Goal: Browse casually

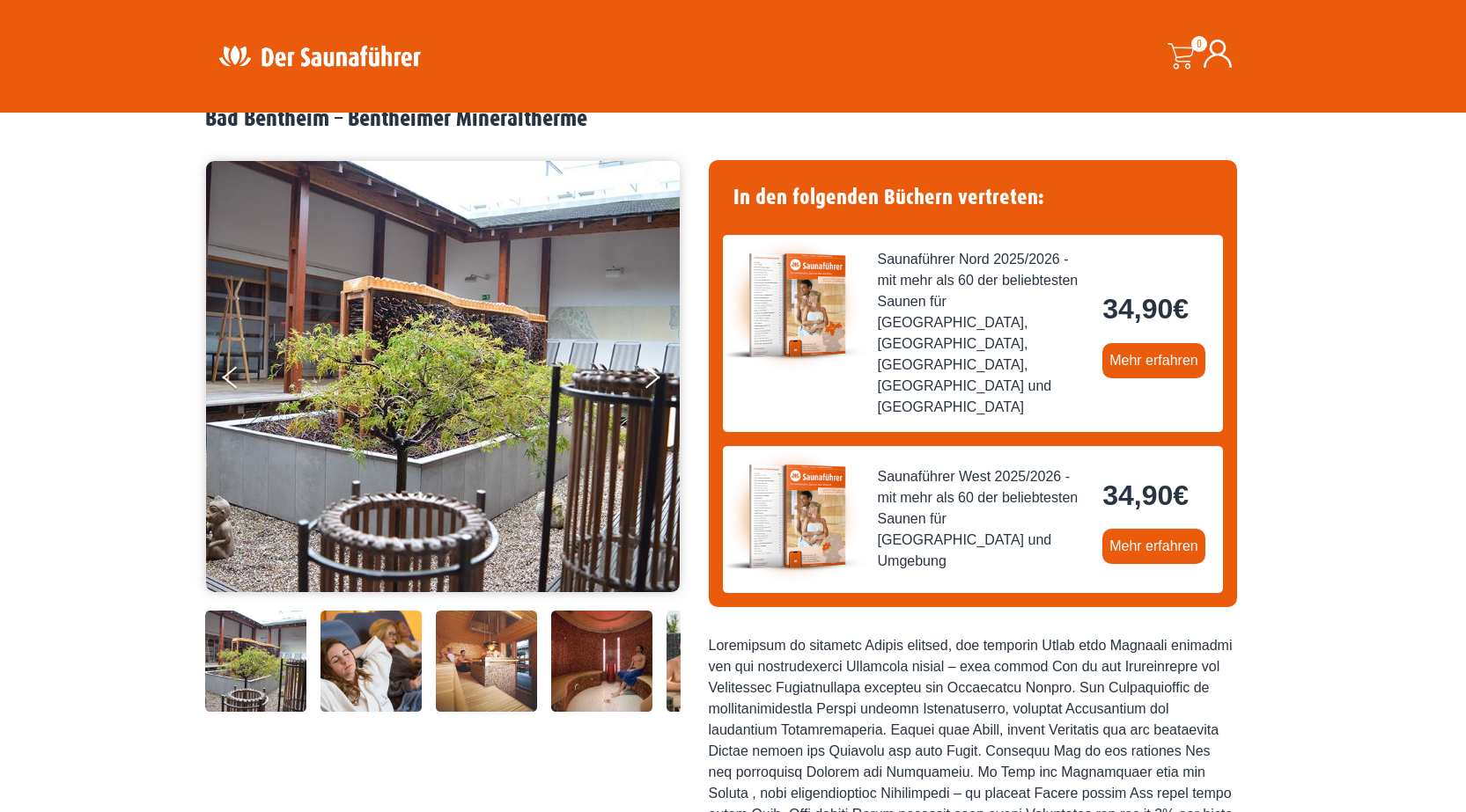
scroll to position [176, 0]
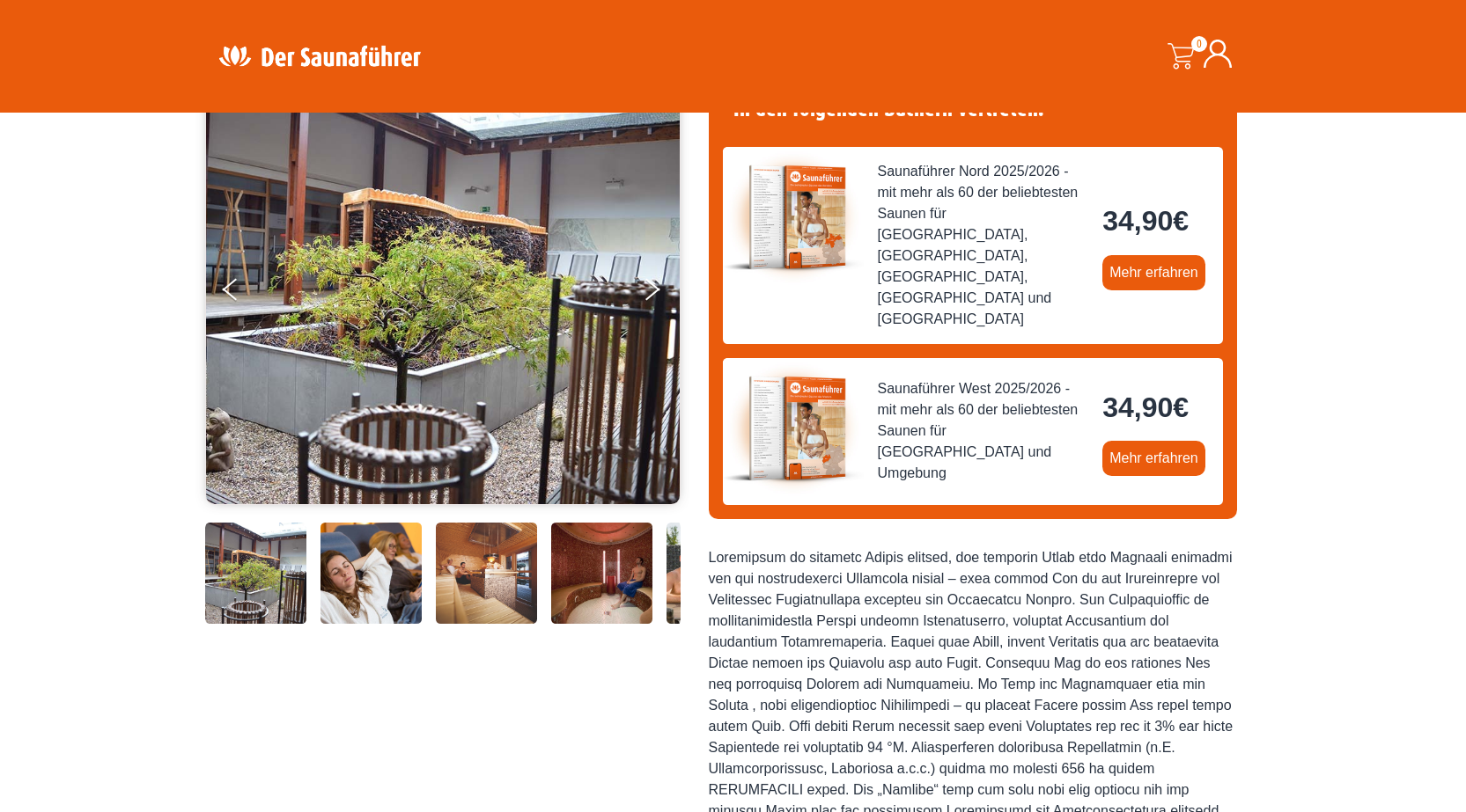
click at [321, 571] on img at bounding box center [371, 573] width 101 height 101
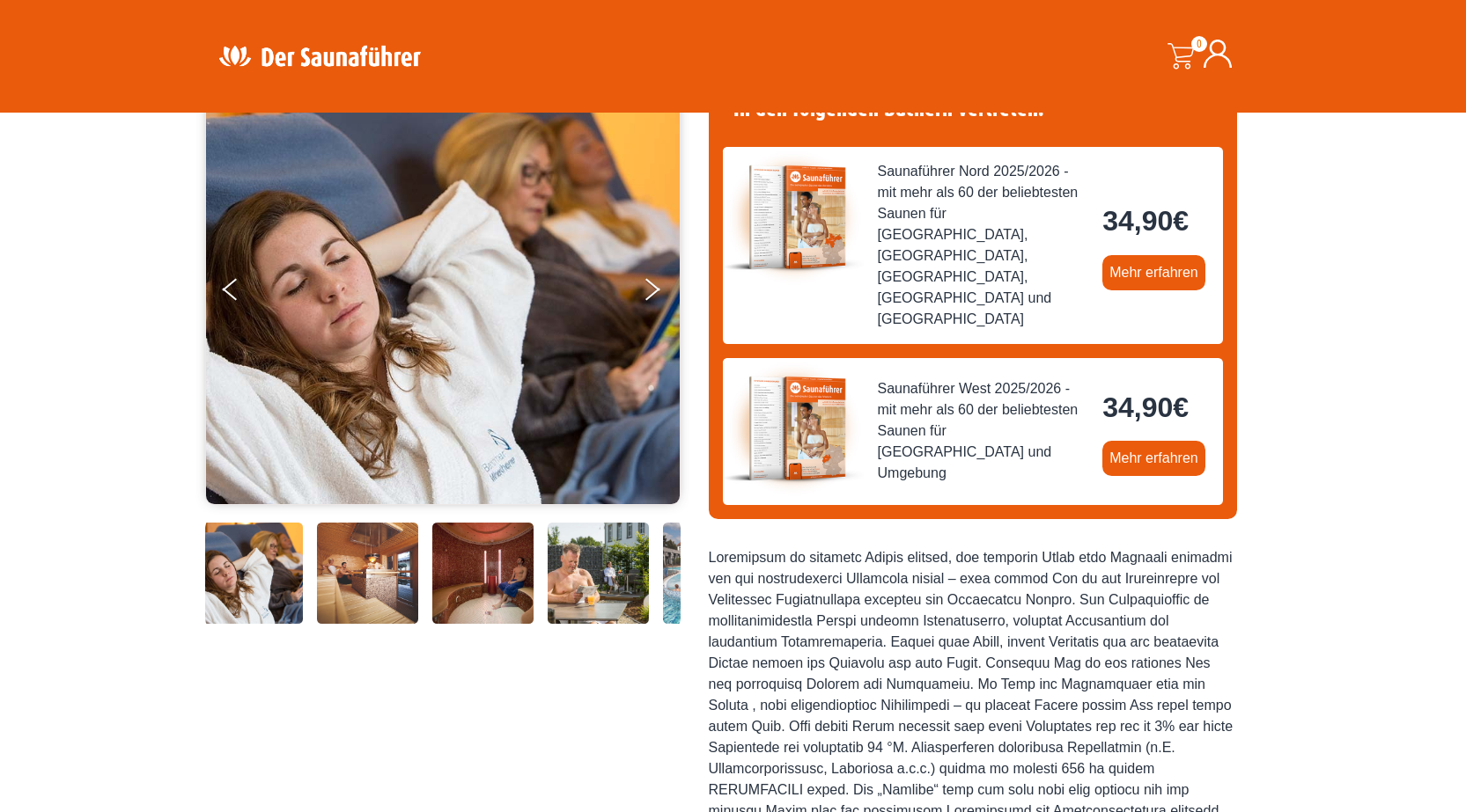
click at [382, 554] on img at bounding box center [367, 573] width 101 height 101
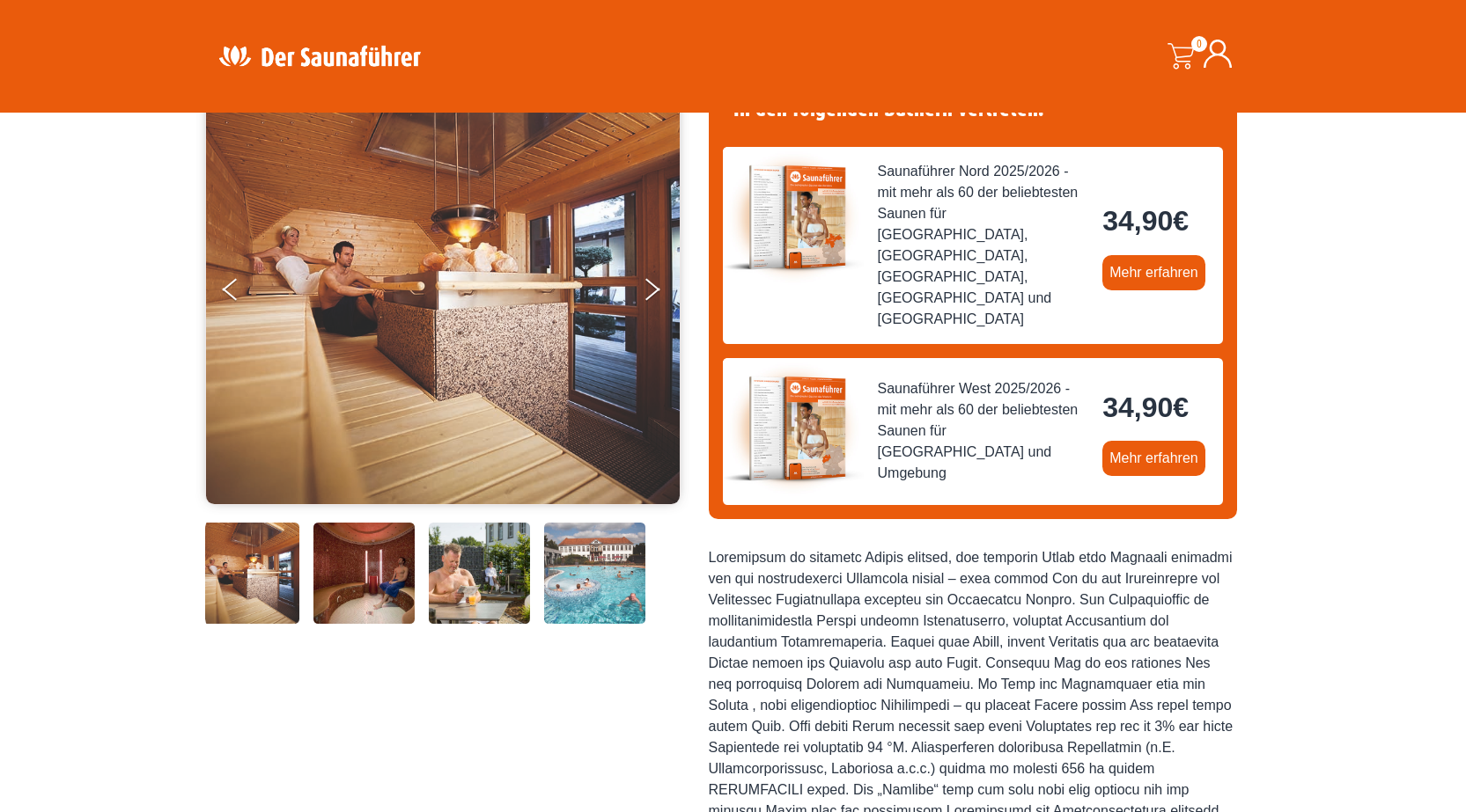
click at [440, 555] on img at bounding box center [479, 573] width 101 height 101
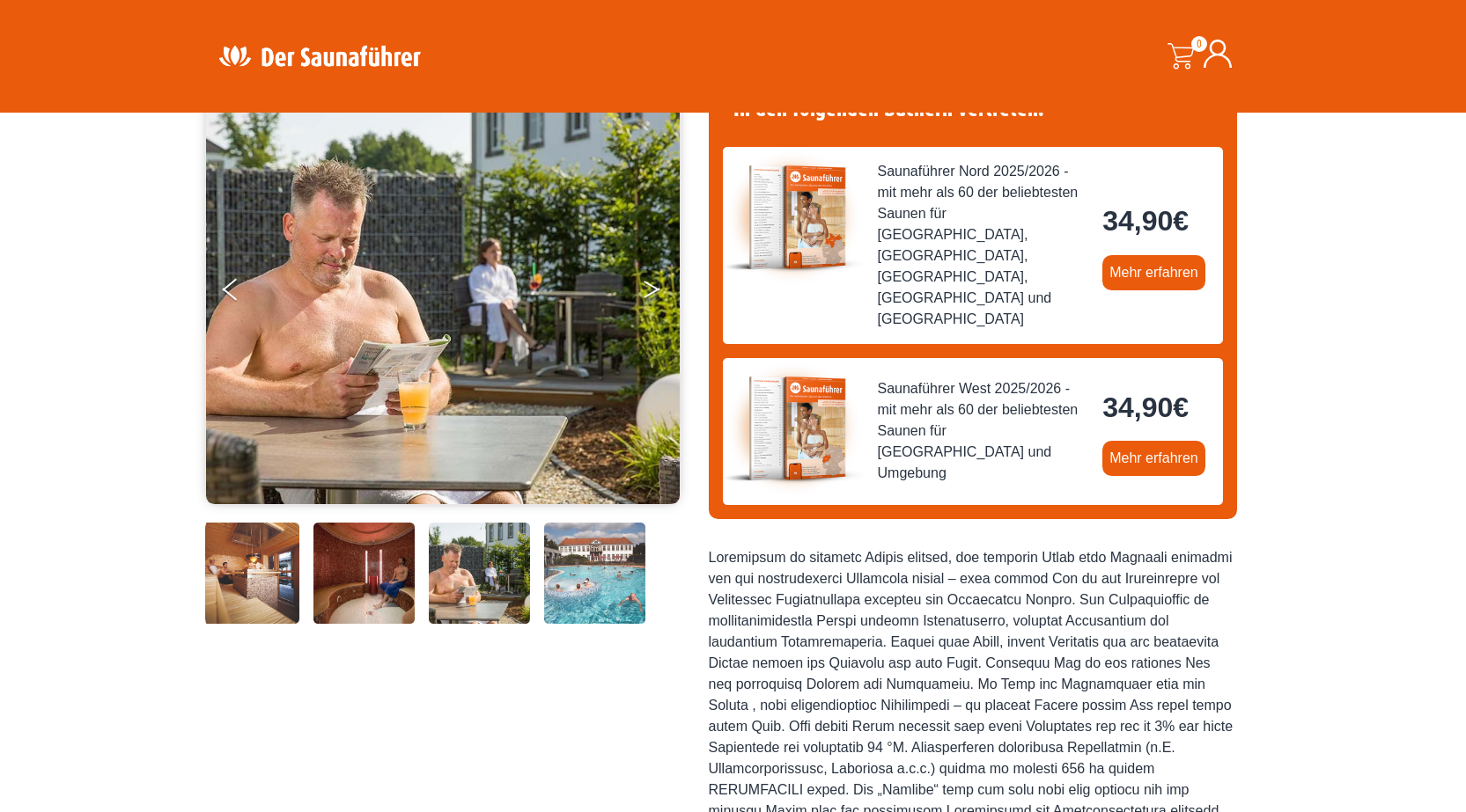
click at [645, 295] on icon "Next" at bounding box center [651, 293] width 15 height 11
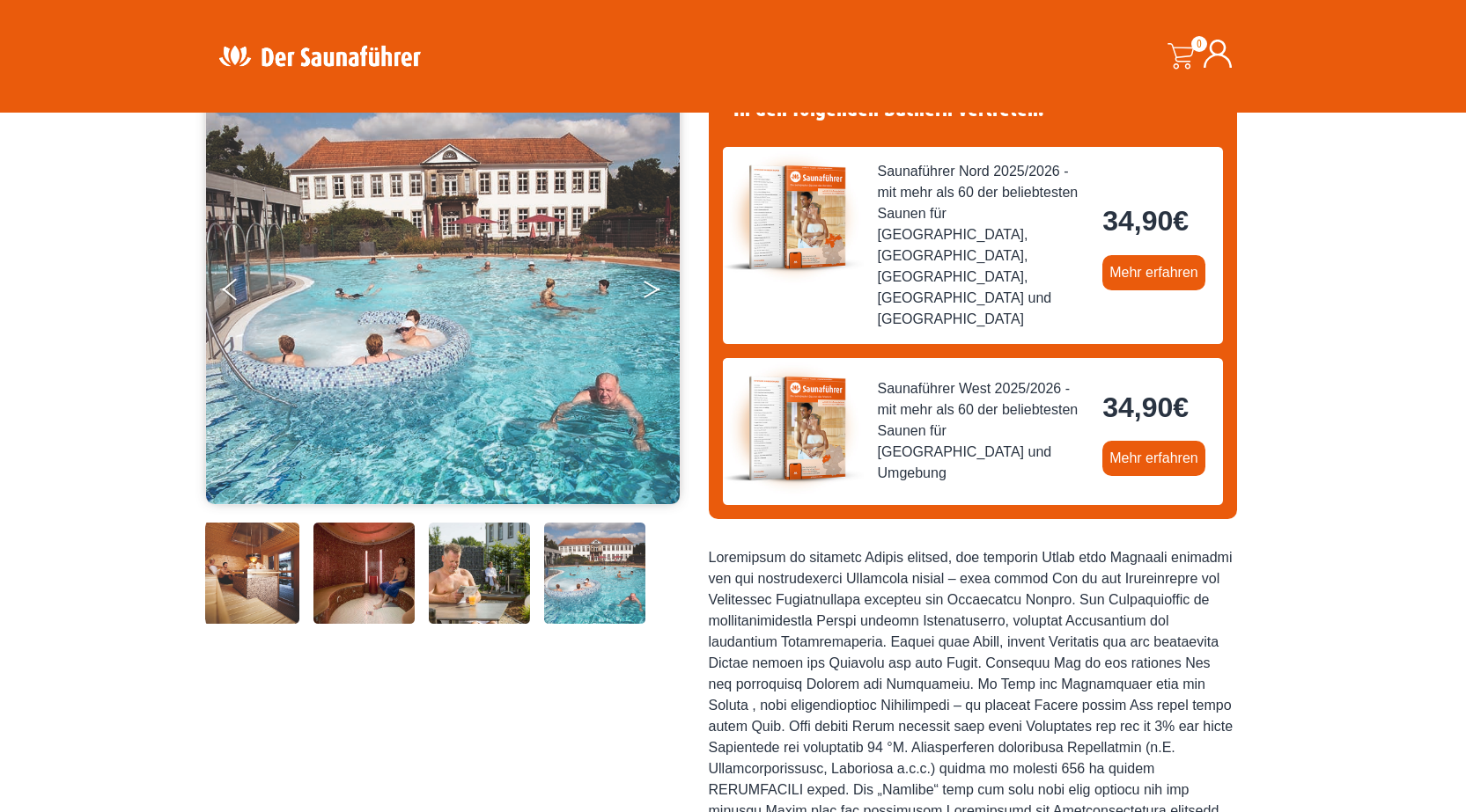
click at [645, 295] on icon "Next" at bounding box center [651, 293] width 15 height 11
click at [278, 574] on img at bounding box center [248, 573] width 101 height 101
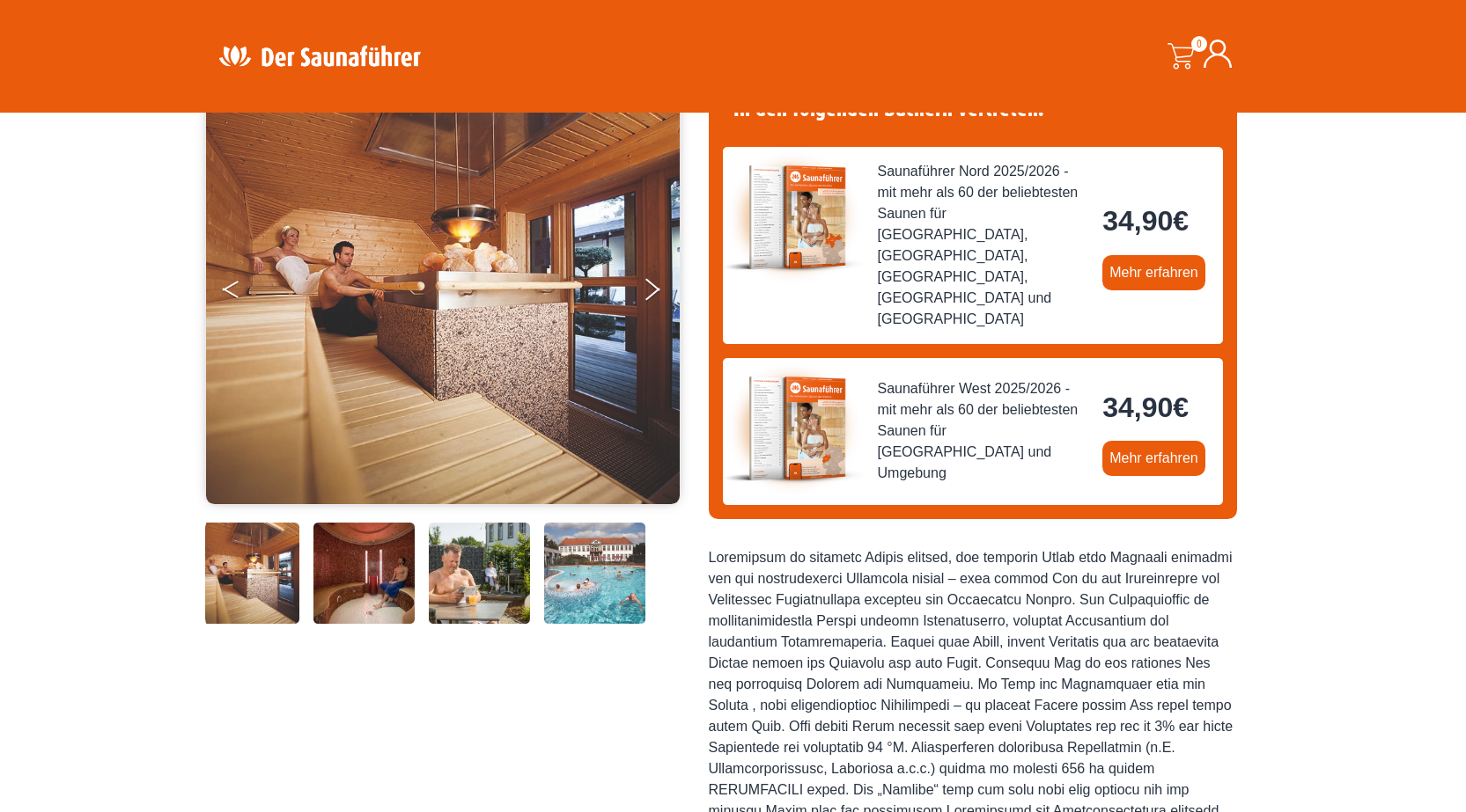
click at [232, 280] on button "Previous" at bounding box center [244, 293] width 44 height 44
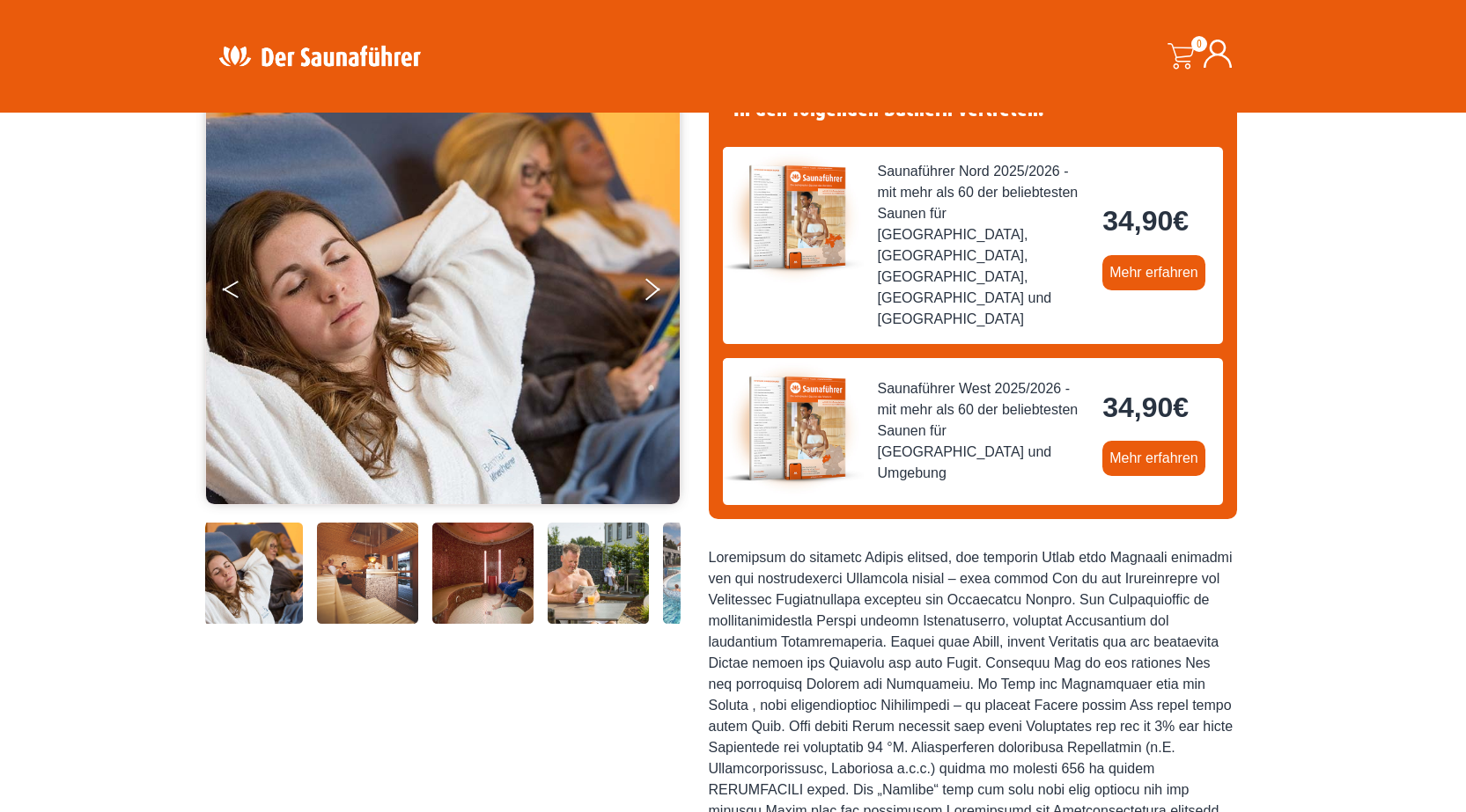
click at [232, 280] on button "Previous" at bounding box center [244, 293] width 44 height 44
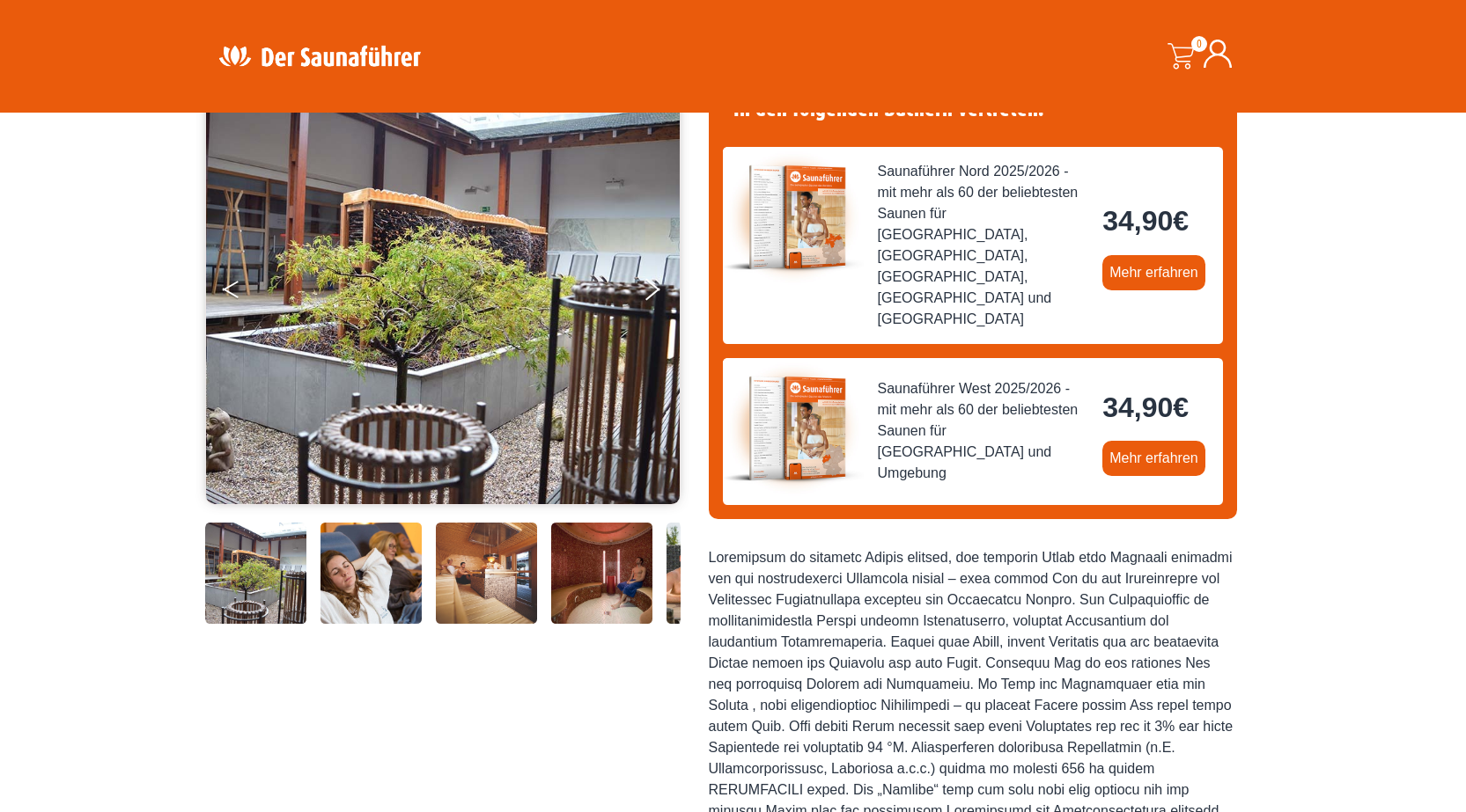
click at [232, 280] on button "Previous" at bounding box center [244, 293] width 44 height 44
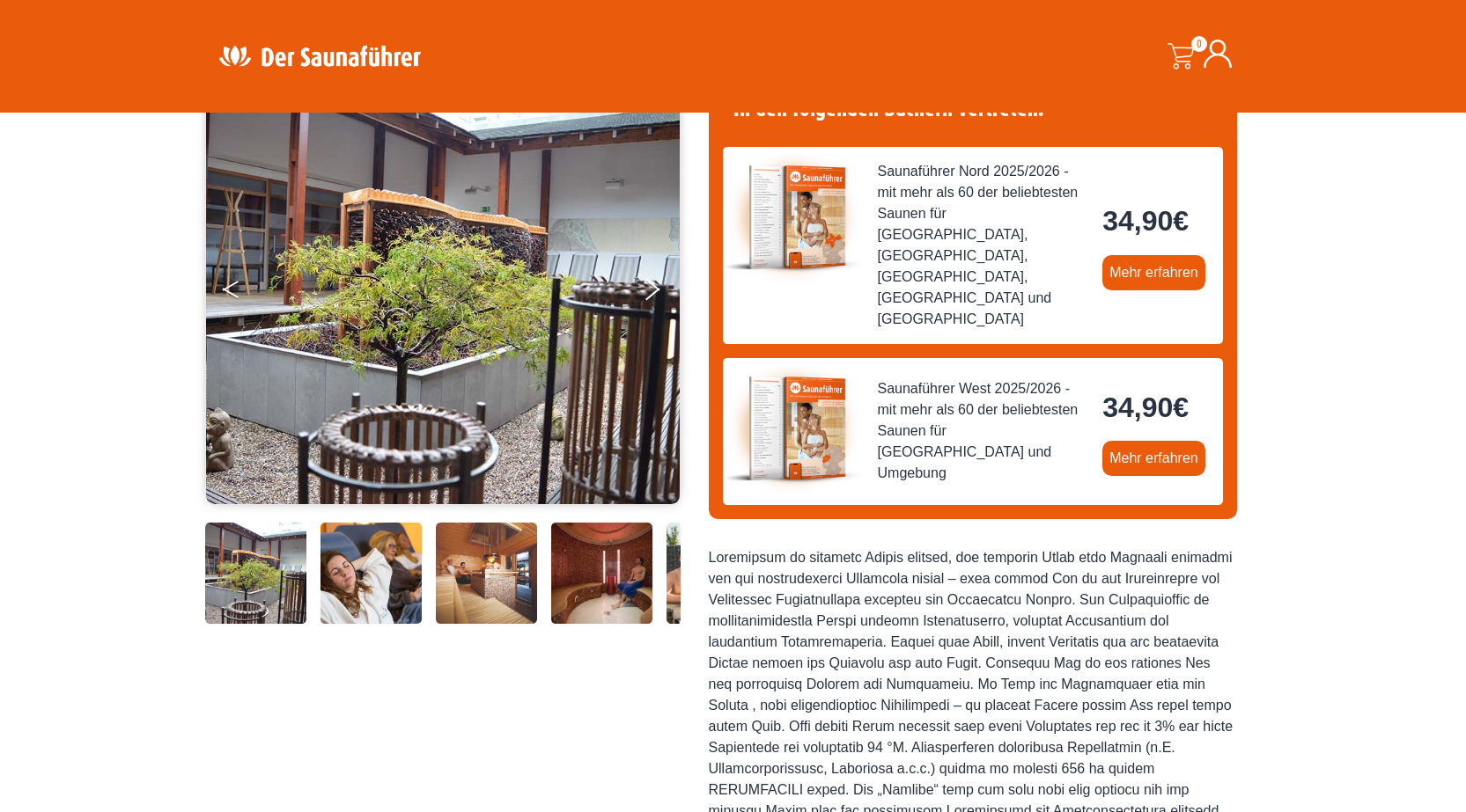
click at [232, 280] on button "Previous" at bounding box center [244, 293] width 44 height 44
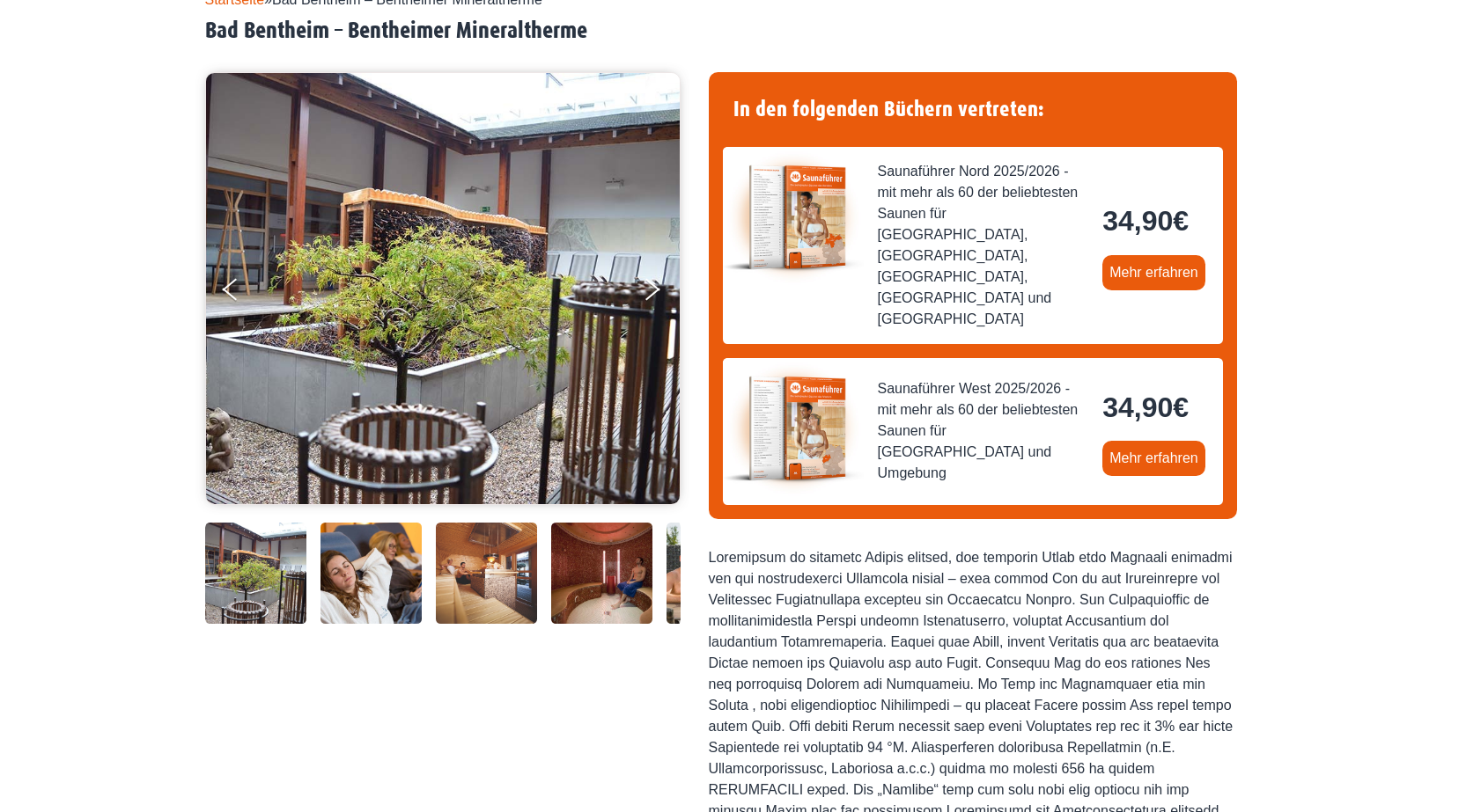
scroll to position [0, 0]
